Goal: Task Accomplishment & Management: Complete application form

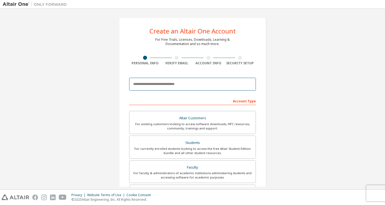
click at [192, 82] on input "email" at bounding box center [192, 84] width 127 height 13
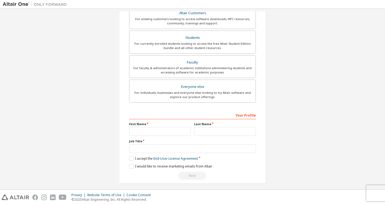
scroll to position [107, 0]
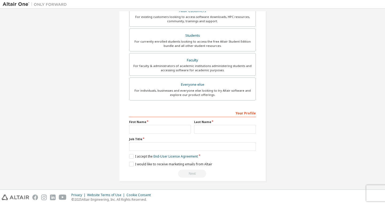
type input "**********"
click at [147, 125] on input "text" at bounding box center [160, 129] width 62 height 9
type input "*******"
type input "******"
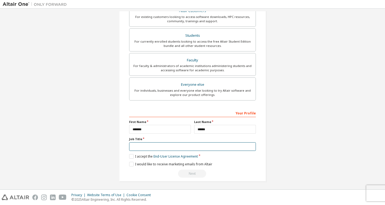
click at [143, 151] on input "text" at bounding box center [192, 146] width 127 height 9
type input "**********"
click at [129, 154] on label "I accept the End-User License Agreement" at bounding box center [163, 156] width 69 height 5
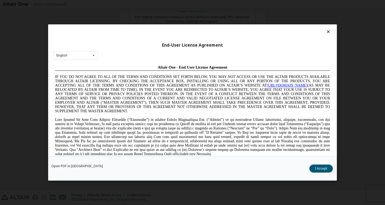
scroll to position [0, 0]
click at [318, 169] on button "I Accept" at bounding box center [321, 168] width 24 height 8
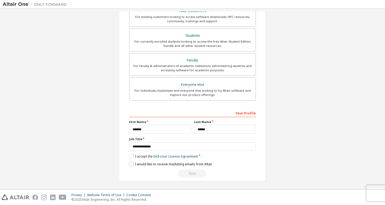
click at [157, 165] on label "I would like to receive marketing emails from Altair" at bounding box center [170, 164] width 83 height 5
click at [193, 163] on label "I would like to receive marketing emails from Altair" at bounding box center [170, 164] width 83 height 5
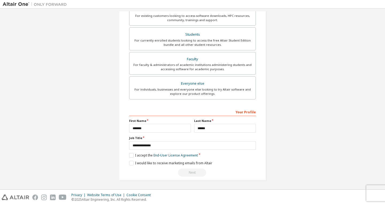
click at [189, 175] on div "Next" at bounding box center [192, 172] width 127 height 8
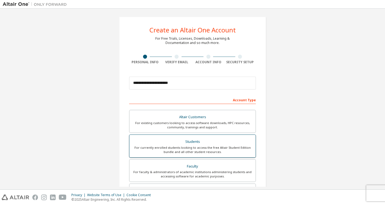
scroll to position [28, 0]
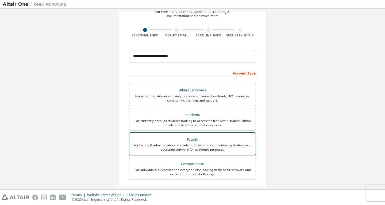
click at [190, 135] on label "Faculty For faculty & administrators of academic institutions administering stu…" at bounding box center [192, 143] width 127 height 23
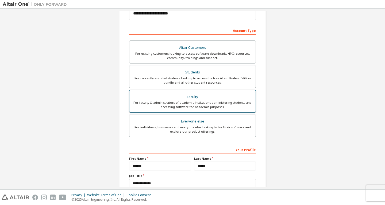
scroll to position [108, 0]
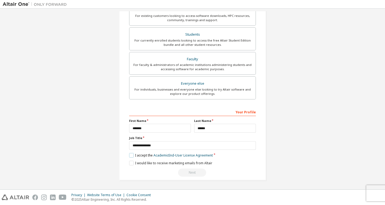
click at [132, 155] on label "I accept the Academic End-User License Agreement" at bounding box center [171, 155] width 84 height 5
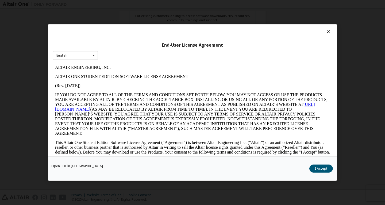
scroll to position [0, 0]
click at [311, 167] on button "I Accept" at bounding box center [321, 168] width 24 height 8
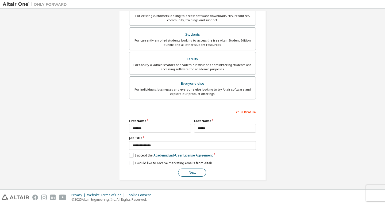
click at [181, 170] on button "Next" at bounding box center [192, 172] width 28 height 8
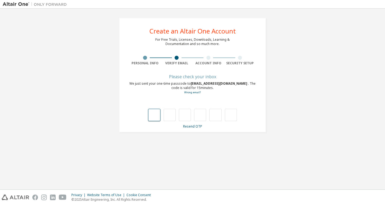
type input "*"
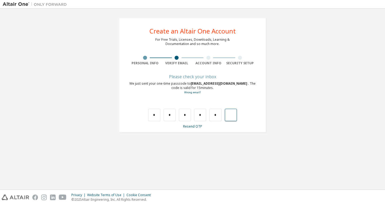
type input "*"
click at [229, 116] on input "text" at bounding box center [231, 115] width 12 height 12
click at [152, 114] on input "text" at bounding box center [154, 115] width 12 height 12
type input "*"
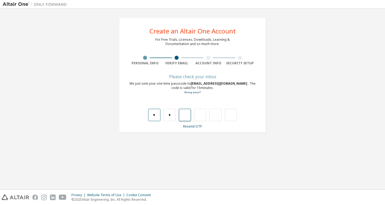
type input "*"
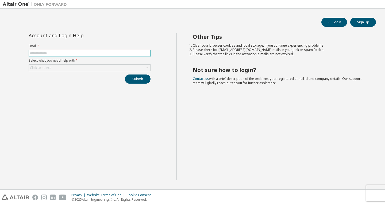
click at [62, 55] on span at bounding box center [90, 53] width 122 height 7
click at [66, 52] on input "text" at bounding box center [89, 53] width 119 height 4
type input "****"
drag, startPoint x: 76, startPoint y: 54, endPoint x: 57, endPoint y: 53, distance: 19.3
click at [57, 53] on input "****" at bounding box center [89, 53] width 119 height 4
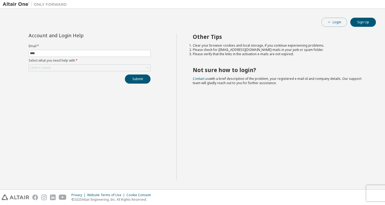
click at [340, 25] on button "Login" at bounding box center [335, 22] width 26 height 9
